Goal: Find specific page/section: Locate a particular part of the current website

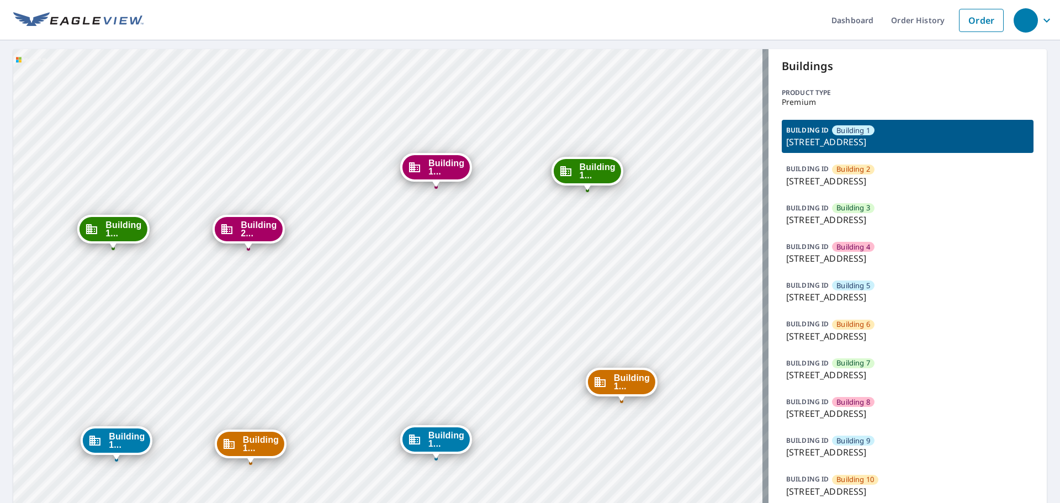
drag, startPoint x: 445, startPoint y: 340, endPoint x: 471, endPoint y: 337, distance: 26.1
click at [471, 337] on div "Building [GEOGRAPHIC_DATA][STREET_ADDRESS] [GEOGRAPHIC_DATA][STREET_ADDRESS] [G…" at bounding box center [390, 473] width 755 height 849
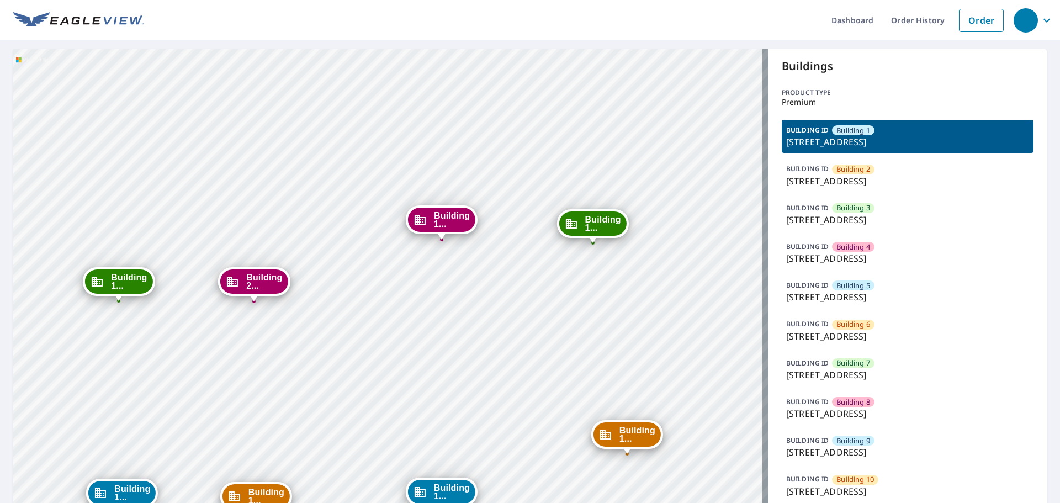
drag, startPoint x: 449, startPoint y: 285, endPoint x: 455, endPoint y: 346, distance: 61.1
click at [455, 346] on div "Building [GEOGRAPHIC_DATA][STREET_ADDRESS] [GEOGRAPHIC_DATA][STREET_ADDRESS] [G…" at bounding box center [390, 473] width 755 height 849
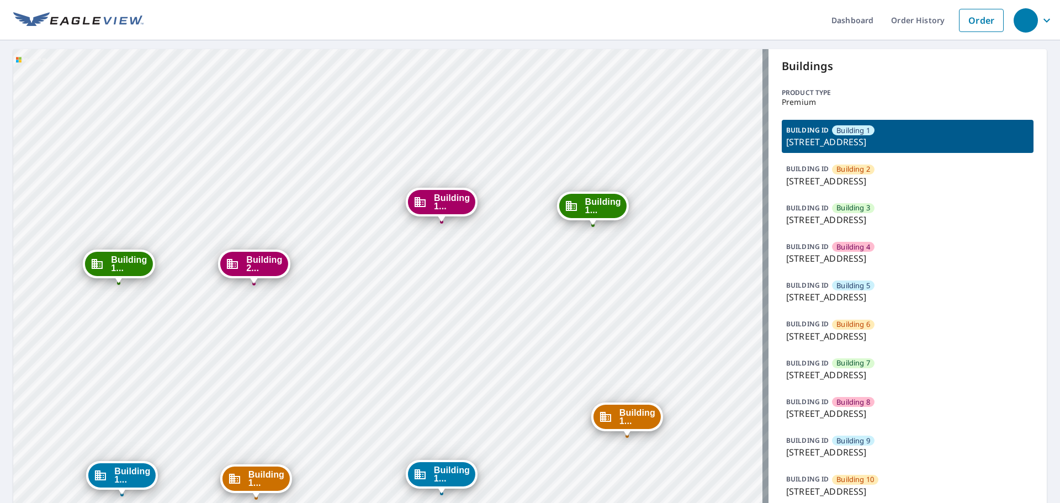
click at [926, 179] on p "[STREET_ADDRESS]" at bounding box center [907, 180] width 243 height 13
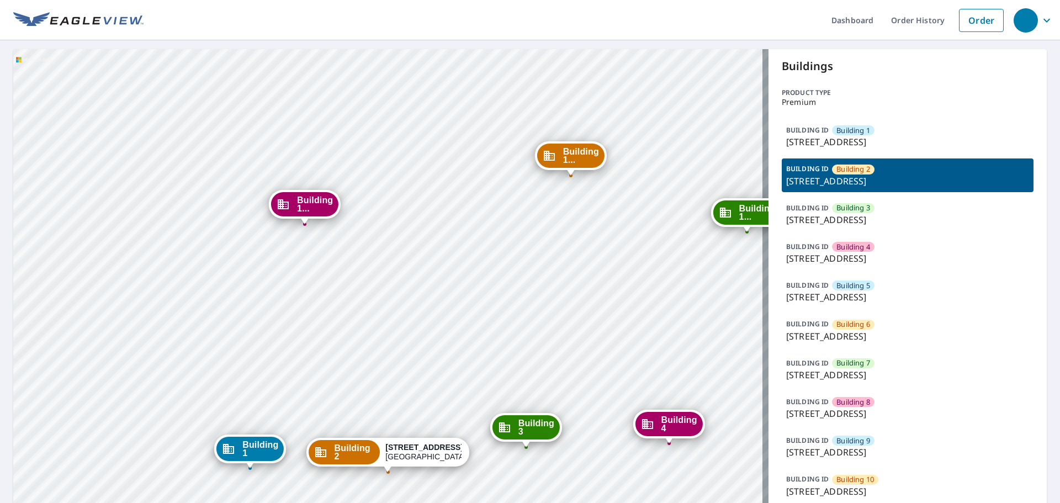
click at [927, 138] on p "[STREET_ADDRESS]" at bounding box center [907, 141] width 243 height 13
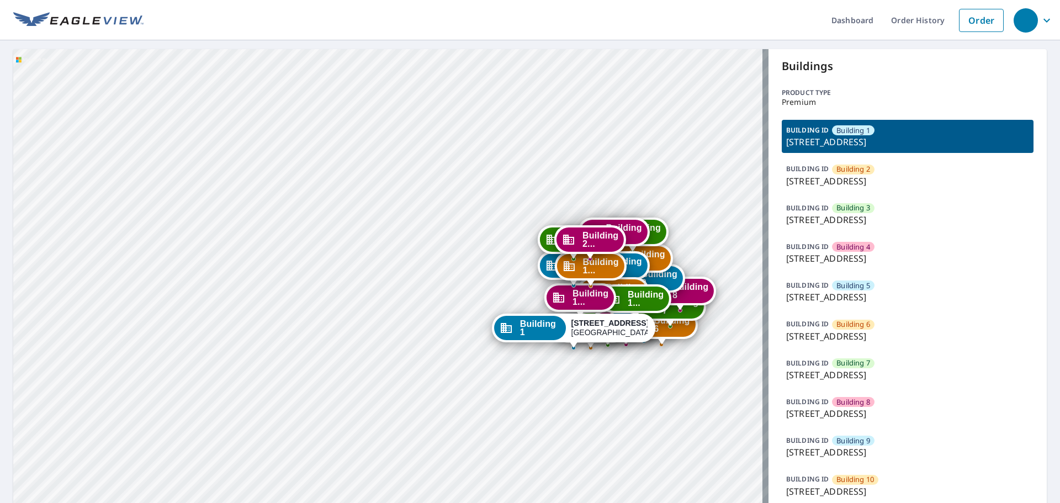
drag, startPoint x: 574, startPoint y: 225, endPoint x: 523, endPoint y: 259, distance: 60.8
click at [523, 259] on div "Building [GEOGRAPHIC_DATA][STREET_ADDRESS] [GEOGRAPHIC_DATA][STREET_ADDRESS] [G…" at bounding box center [390, 473] width 755 height 849
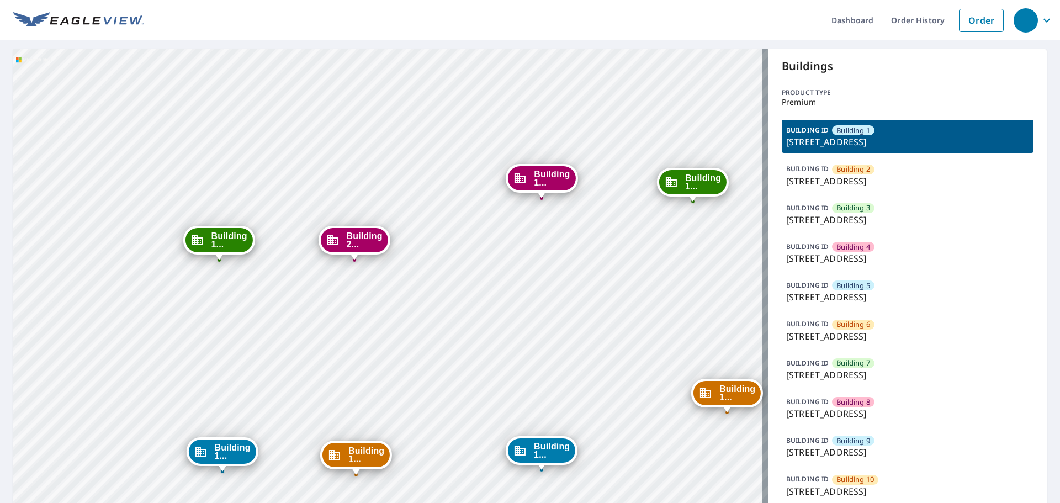
drag, startPoint x: 501, startPoint y: 397, endPoint x: 557, endPoint y: 312, distance: 102.4
click at [557, 312] on div "Building [GEOGRAPHIC_DATA][STREET_ADDRESS] [GEOGRAPHIC_DATA][STREET_ADDRESS] [G…" at bounding box center [390, 473] width 755 height 849
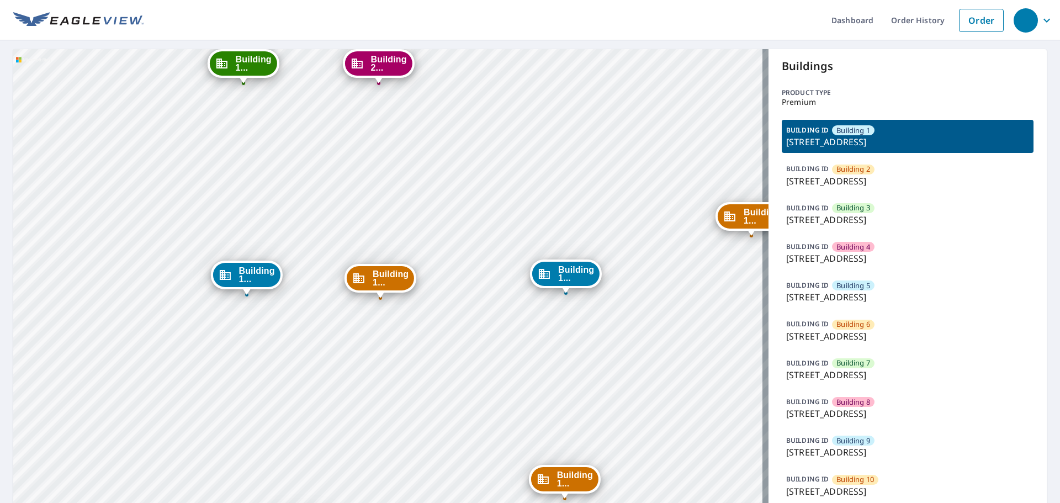
drag, startPoint x: 538, startPoint y: 326, endPoint x: 557, endPoint y: 159, distance: 168.4
click at [557, 159] on div "Building [GEOGRAPHIC_DATA][STREET_ADDRESS] [GEOGRAPHIC_DATA][STREET_ADDRESS] [G…" at bounding box center [390, 473] width 755 height 849
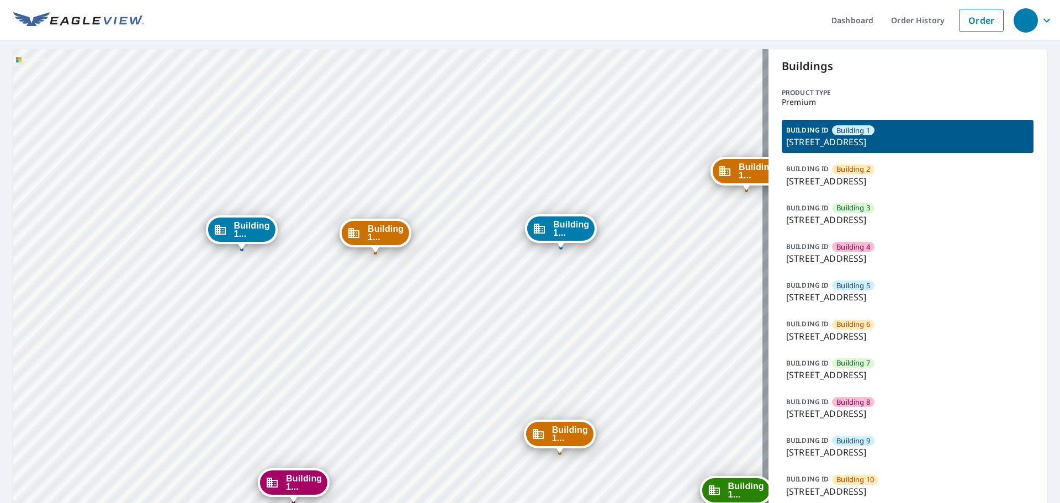
drag, startPoint x: 613, startPoint y: 400, endPoint x: 609, endPoint y: 348, distance: 52.0
click at [610, 357] on div "Building [GEOGRAPHIC_DATA][STREET_ADDRESS] [GEOGRAPHIC_DATA][STREET_ADDRESS] [G…" at bounding box center [390, 473] width 755 height 849
